Goal: Task Accomplishment & Management: Manage account settings

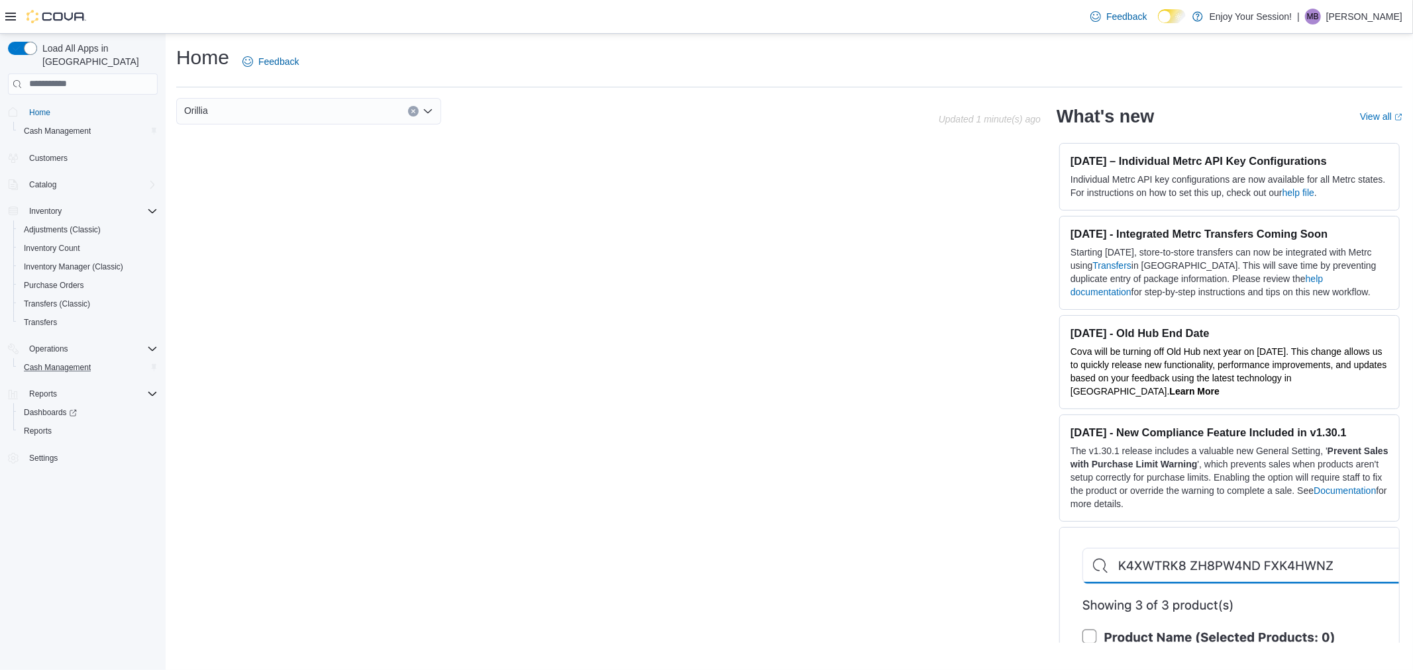
click at [121, 360] on div "Cash Management" at bounding box center [88, 368] width 139 height 16
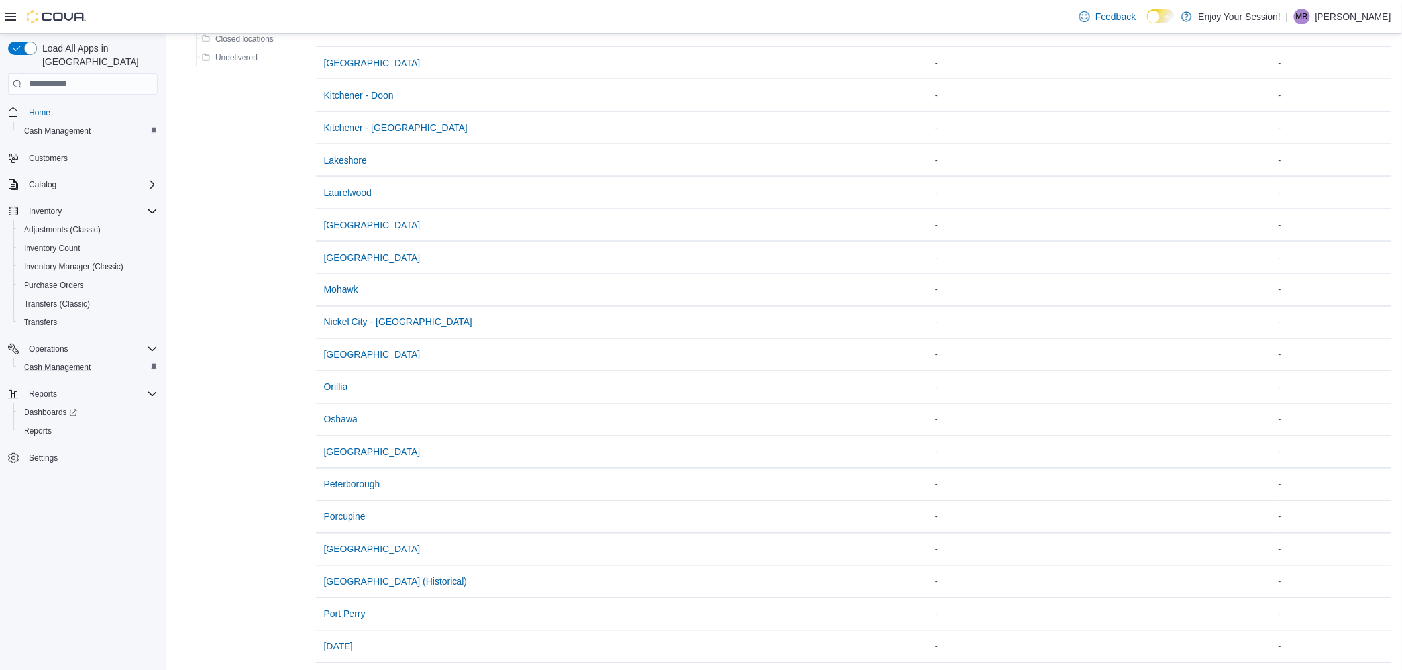
scroll to position [809, 0]
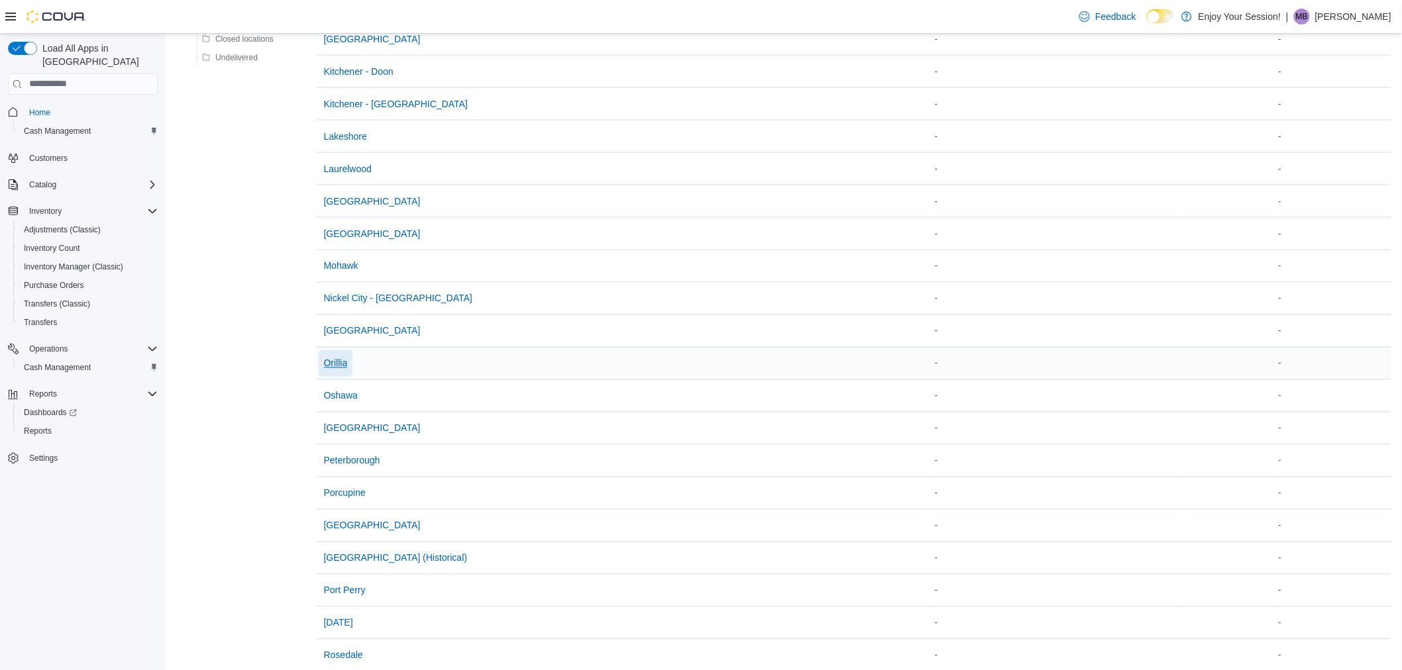
click at [327, 366] on span "Orillia" at bounding box center [336, 363] width 24 height 13
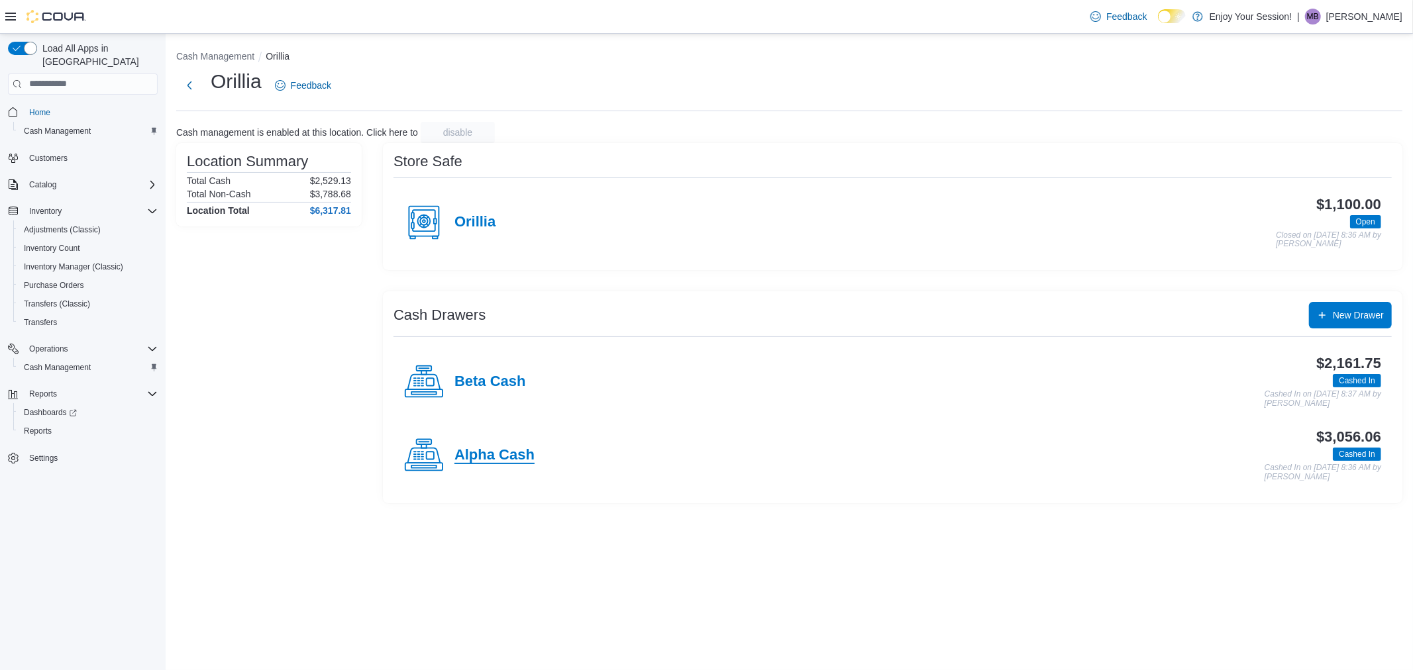
click at [499, 449] on h4 "Alpha Cash" at bounding box center [494, 455] width 80 height 17
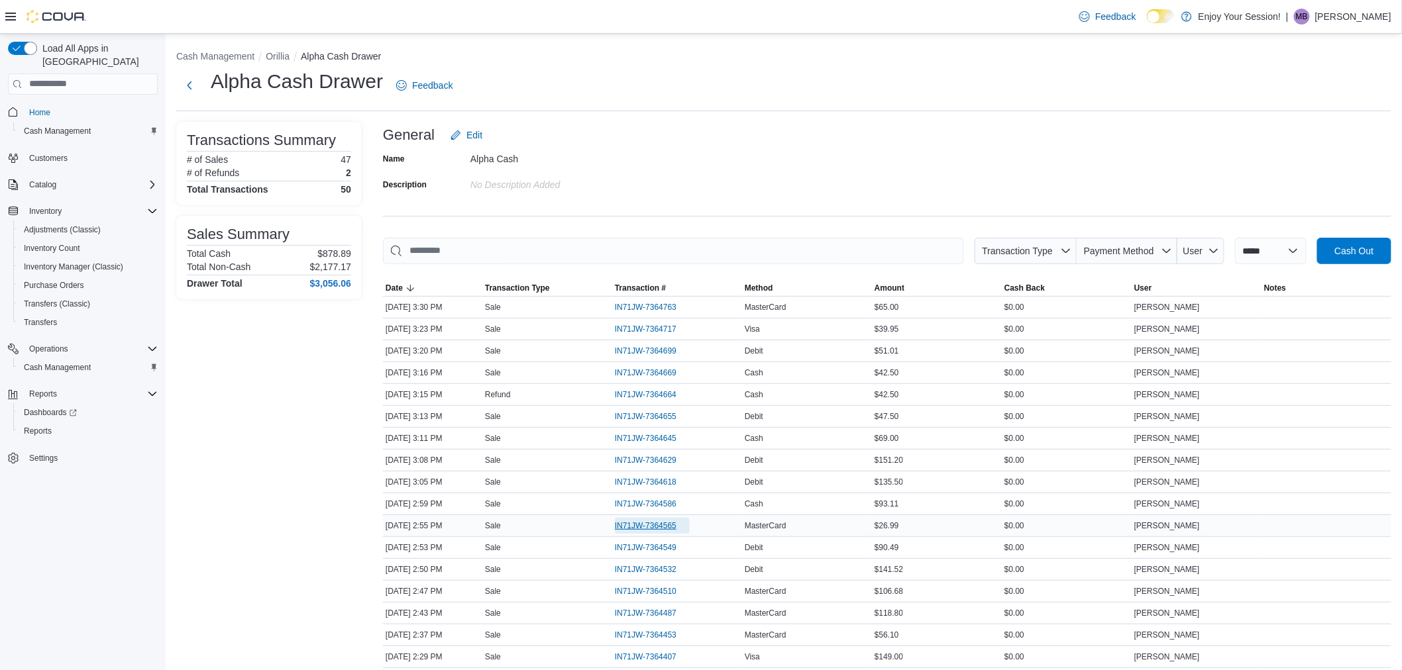
click at [671, 521] on span "IN71JW-7364565" at bounding box center [646, 526] width 62 height 11
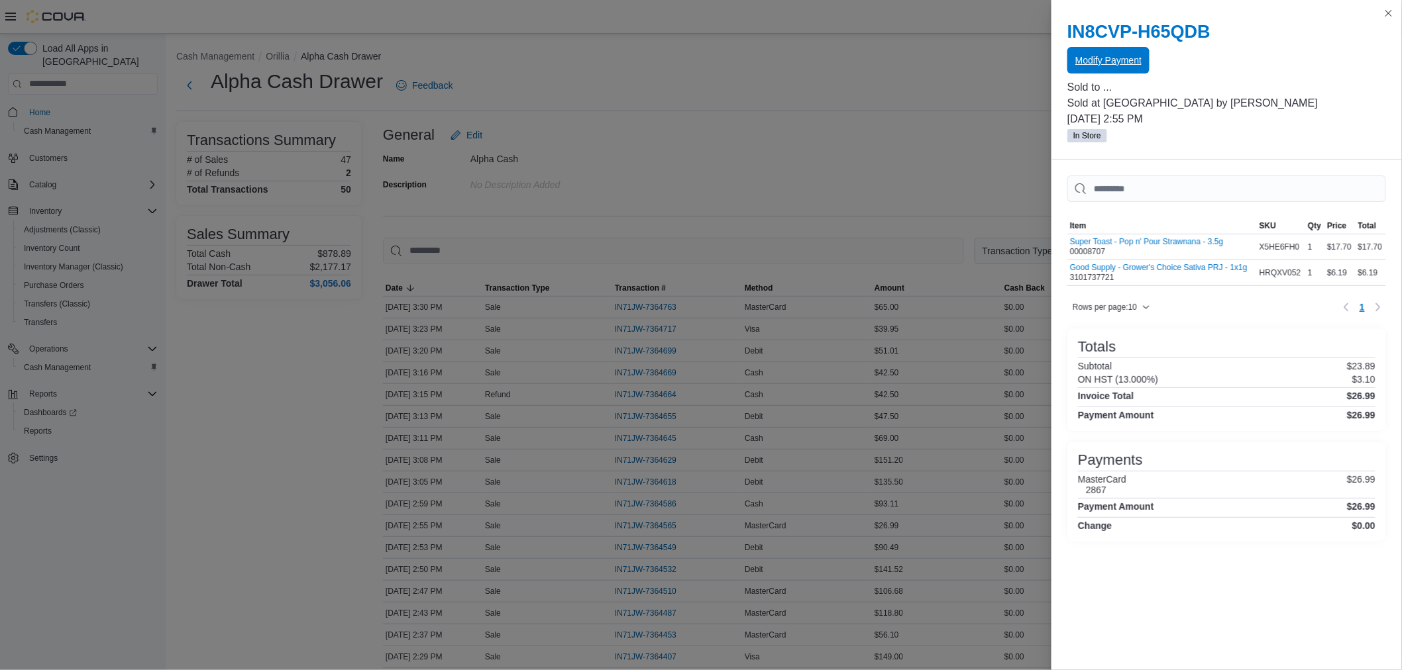
click at [1119, 61] on span "Modify Payment" at bounding box center [1108, 60] width 66 height 13
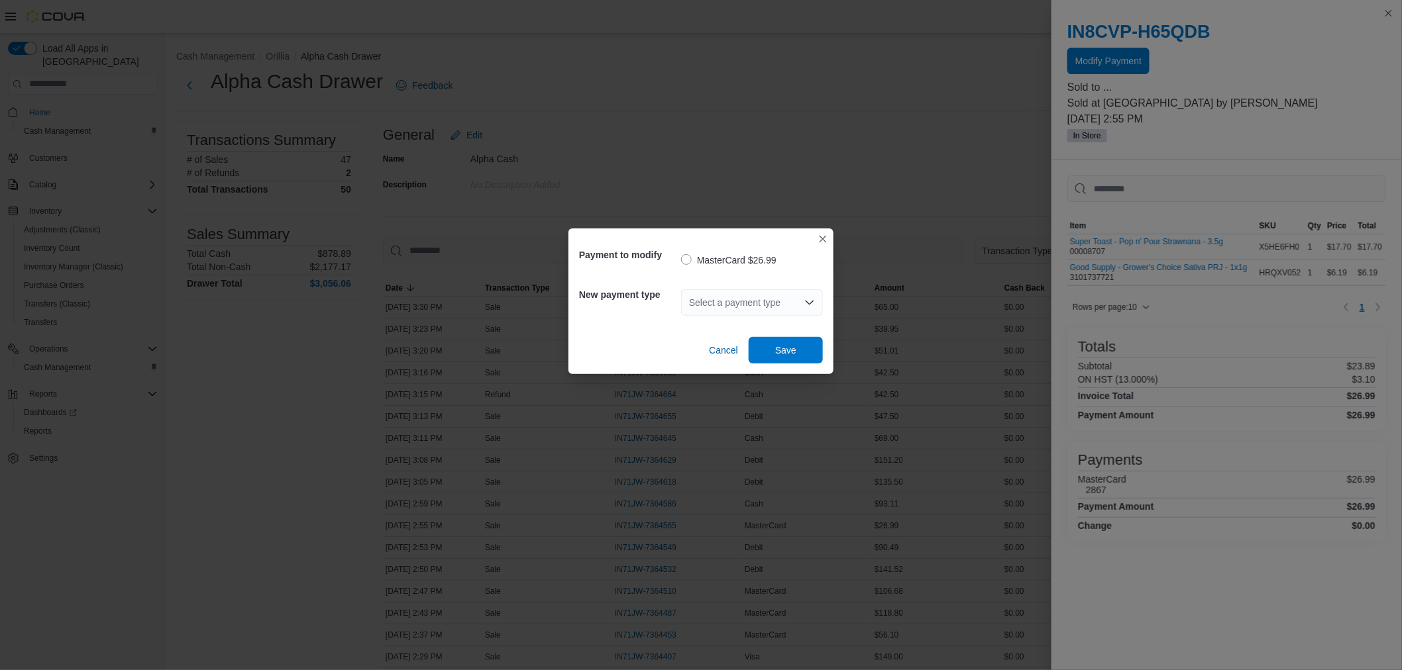
click at [754, 296] on div "Select a payment type" at bounding box center [752, 302] width 142 height 26
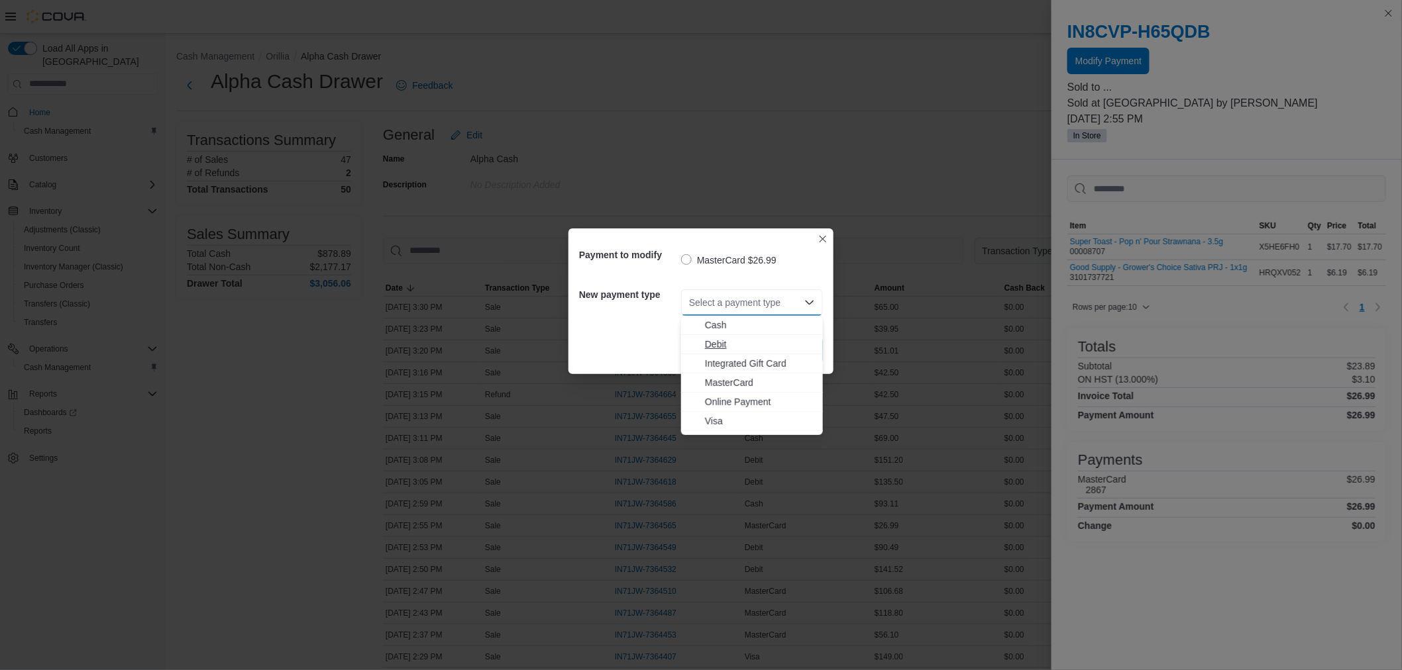
click at [719, 342] on span "Debit" at bounding box center [760, 344] width 110 height 13
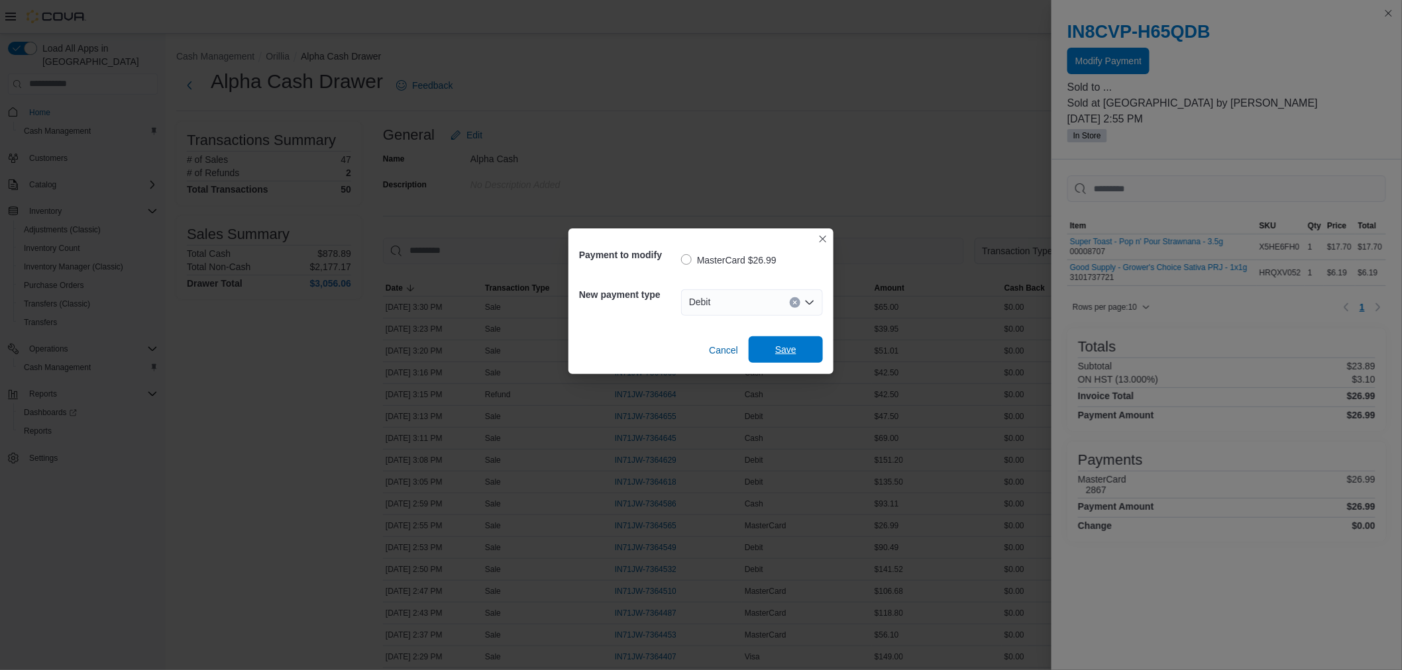
click at [800, 354] on span "Save" at bounding box center [785, 350] width 58 height 26
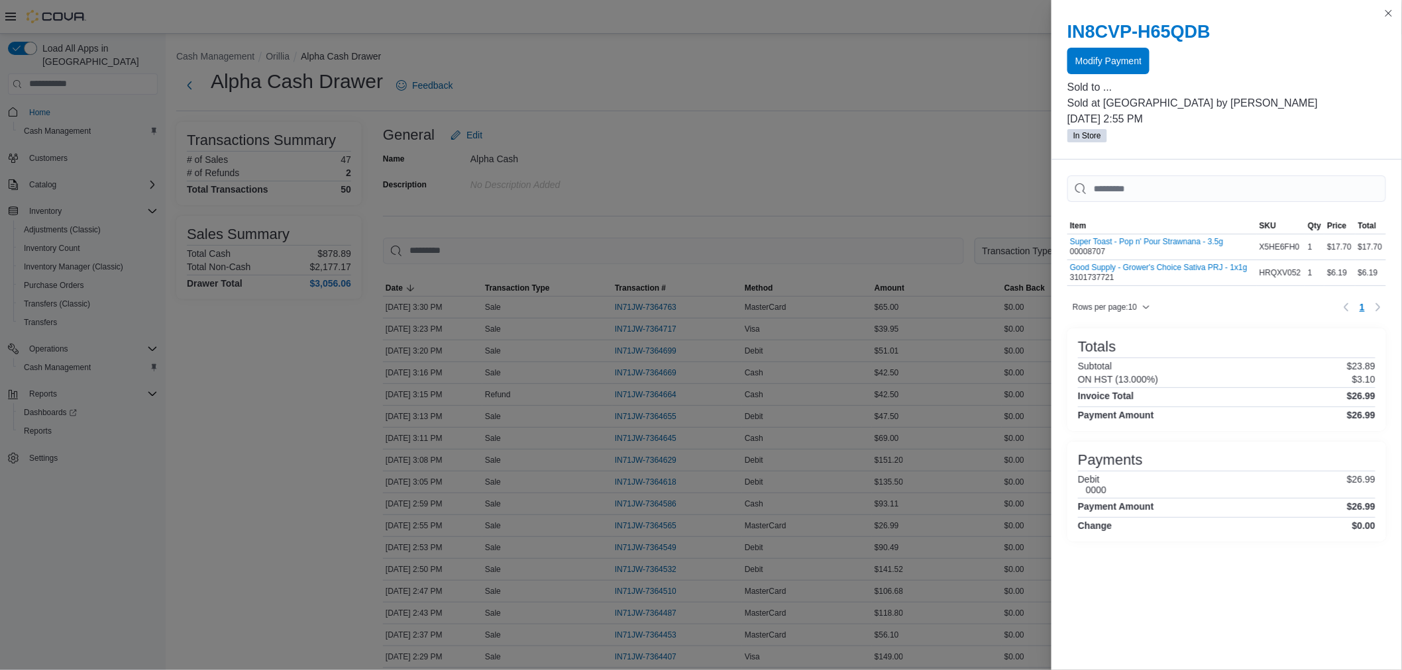
click at [892, 122] on div "General Edit" at bounding box center [887, 135] width 1008 height 26
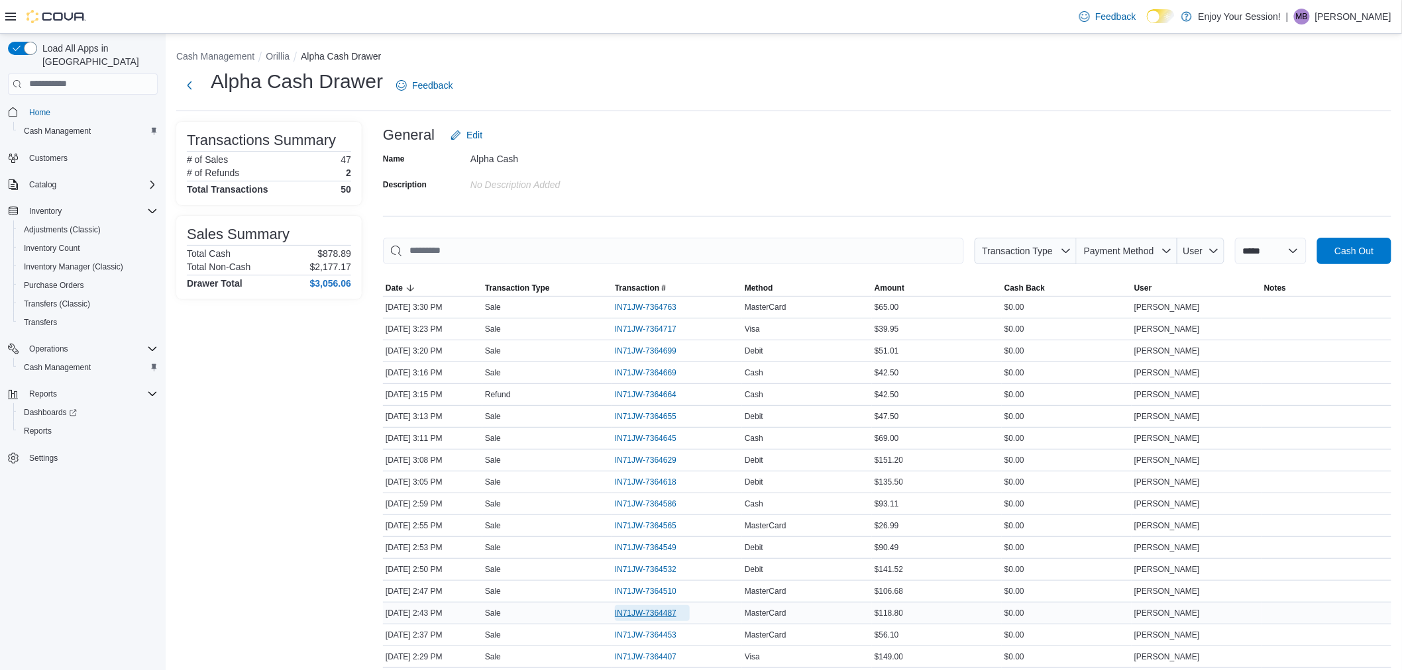
click at [676, 610] on span "IN71JW-7364487" at bounding box center [646, 613] width 62 height 11
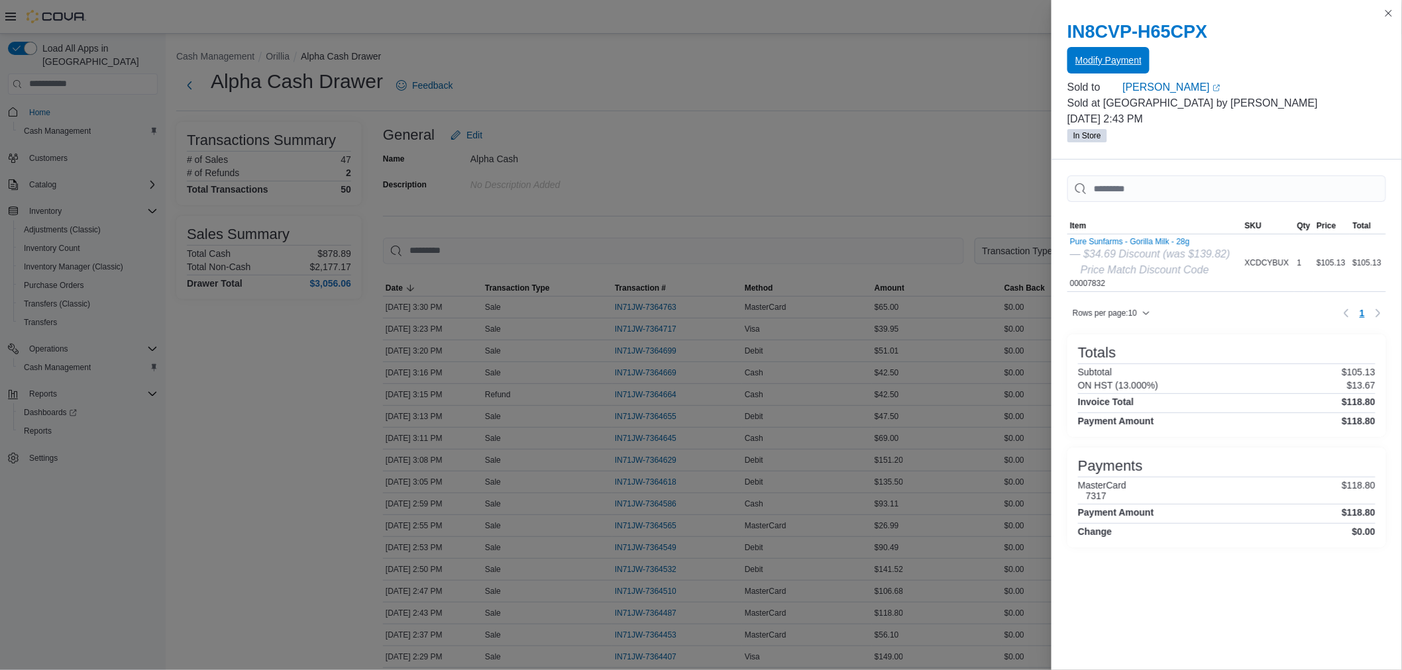
click at [1126, 58] on span "Modify Payment" at bounding box center [1108, 60] width 66 height 13
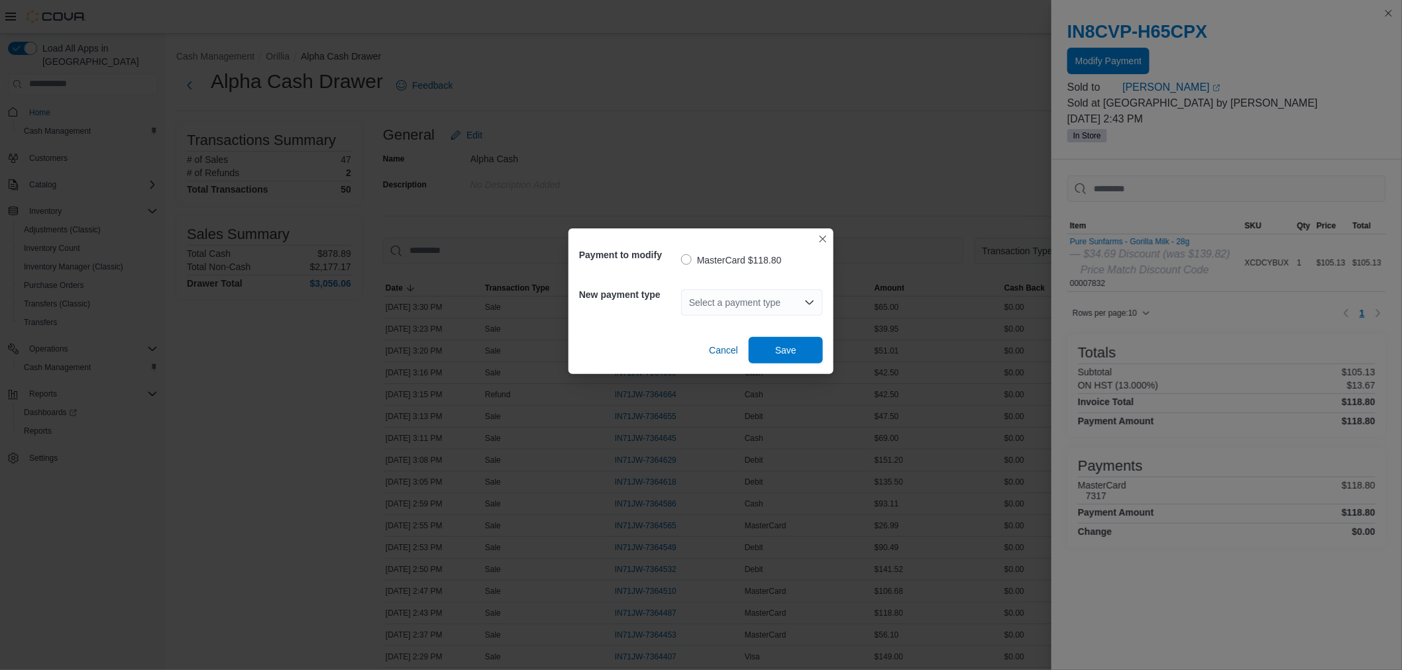
click at [797, 299] on div "Select a payment type" at bounding box center [752, 302] width 142 height 26
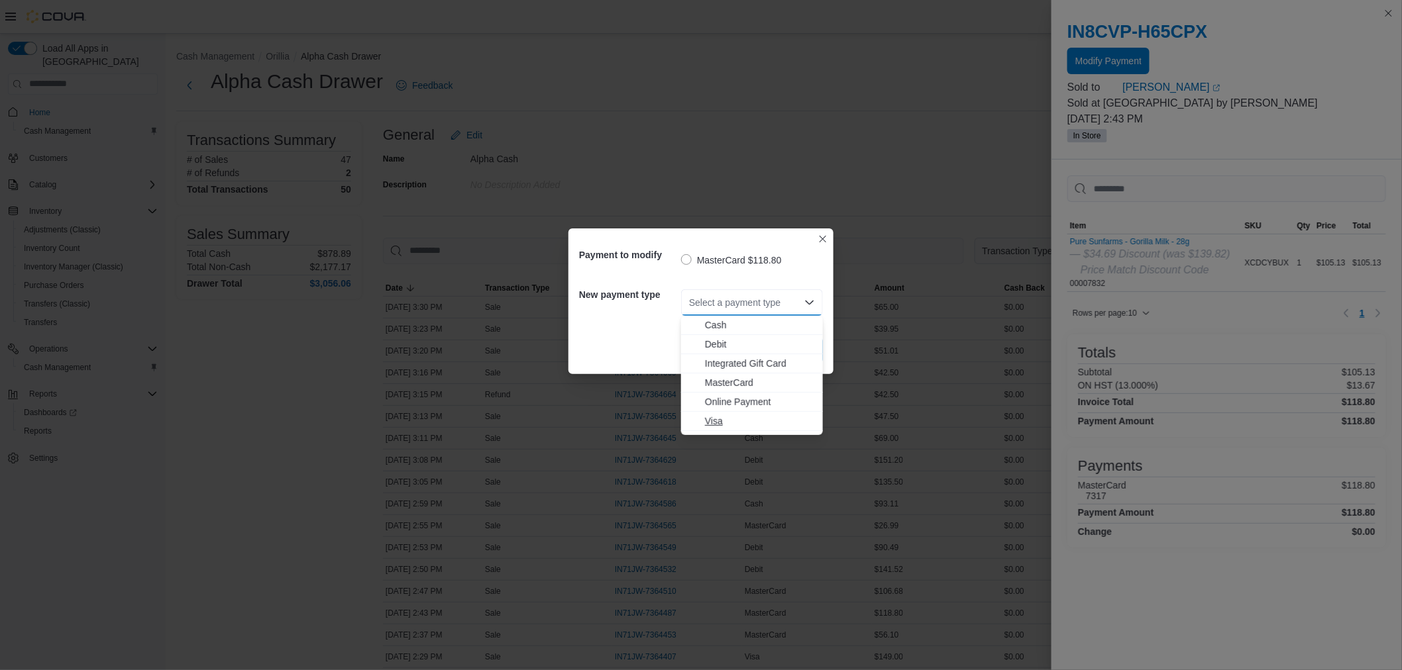
click at [714, 416] on span "Visa" at bounding box center [760, 421] width 110 height 13
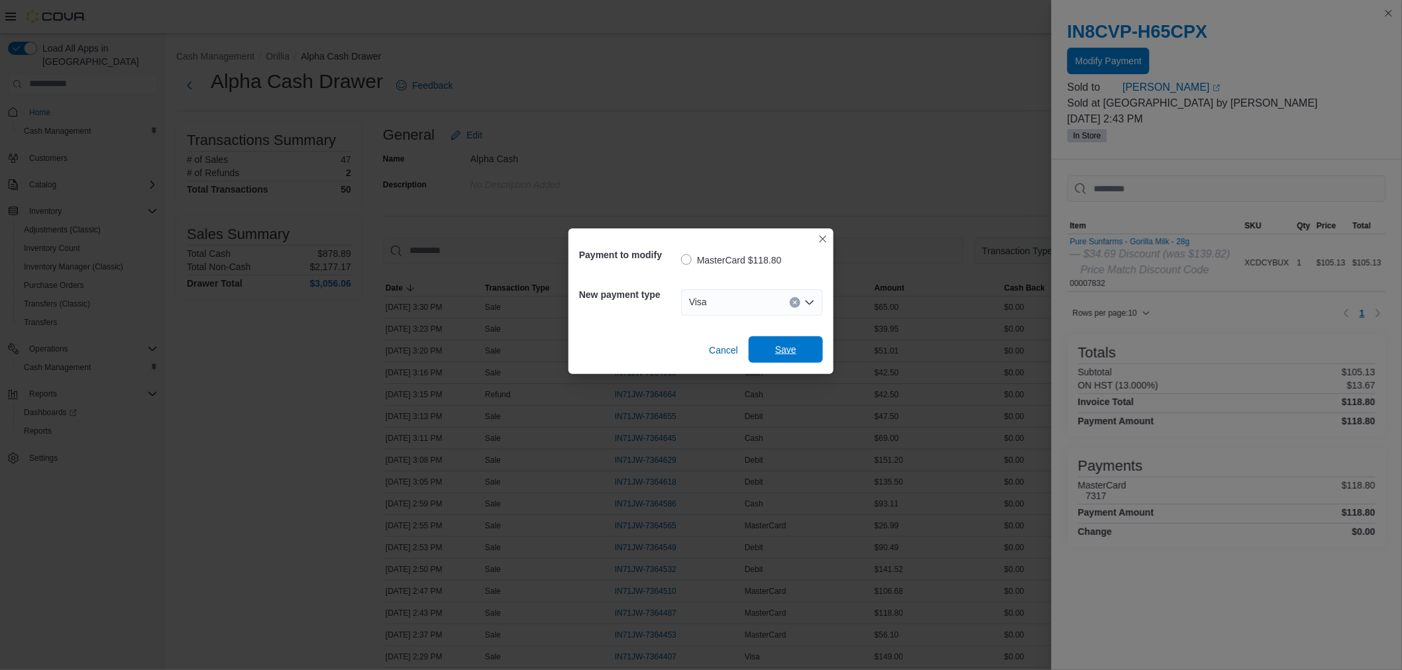
click at [780, 346] on span "Save" at bounding box center [785, 349] width 21 height 13
